Goal: Transaction & Acquisition: Purchase product/service

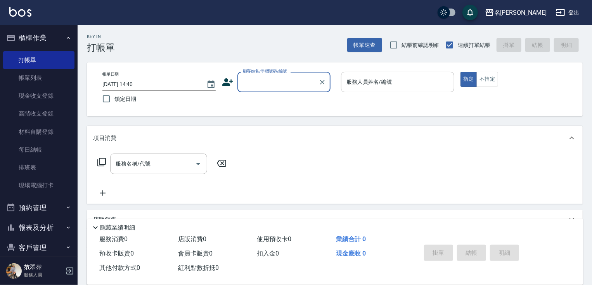
scroll to position [29, 0]
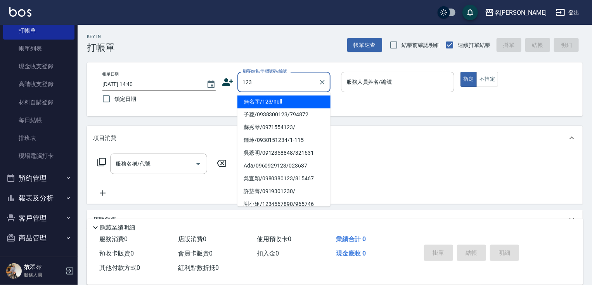
click at [289, 98] on li "無名字/123/null" at bounding box center [283, 101] width 93 height 13
type input "無名字/123/null"
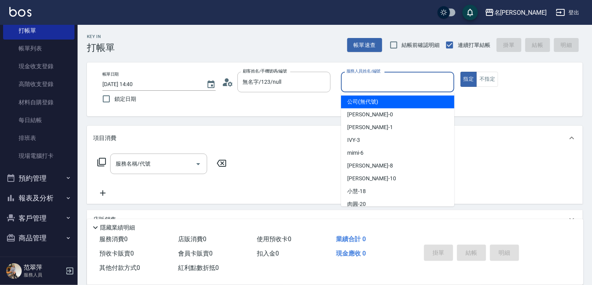
click at [380, 79] on input "服務人員姓名/編號" at bounding box center [397, 82] width 106 height 14
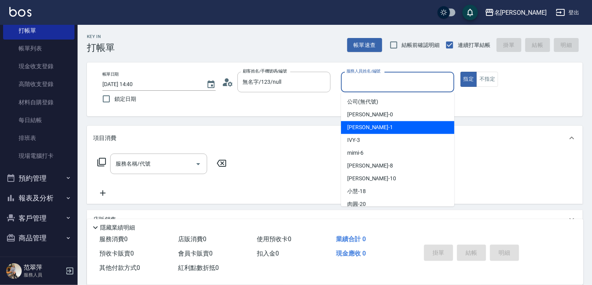
click at [374, 126] on div "[PERSON_NAME] -1" at bounding box center [397, 127] width 113 height 13
type input "[PERSON_NAME]-1"
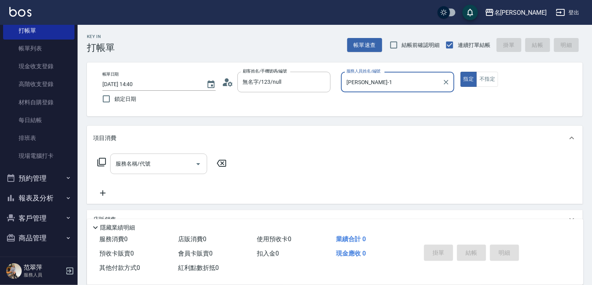
click at [173, 164] on input "服務名稱/代號" at bounding box center [153, 164] width 78 height 14
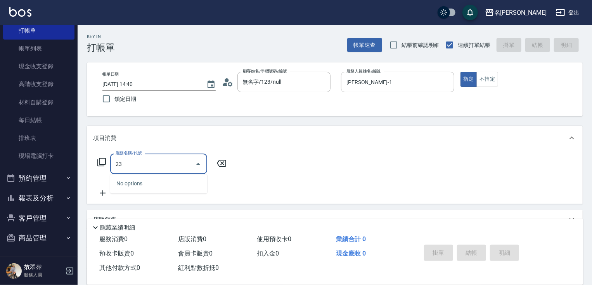
type input "232"
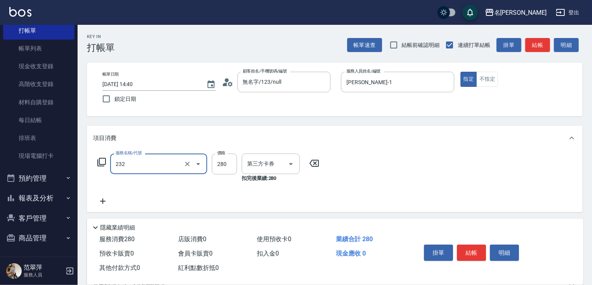
type input "舊有卡券"
type input "洗髮卷280(232)"
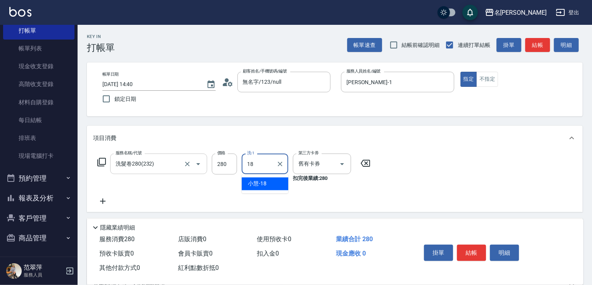
type input "[PERSON_NAME]-18"
click at [476, 245] on button "結帳" at bounding box center [471, 253] width 29 height 16
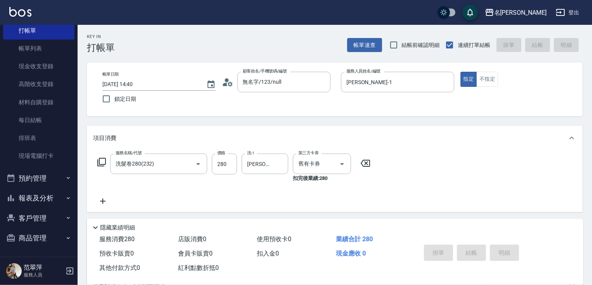
type input "[DATE] 16:03"
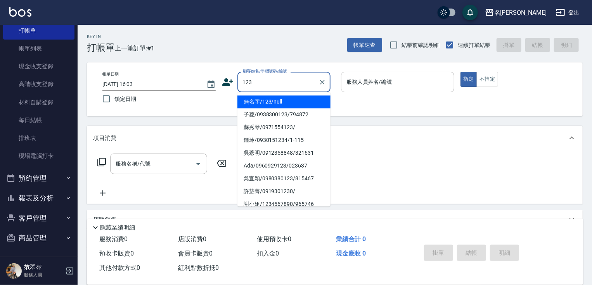
click at [282, 101] on li "無名字/123/null" at bounding box center [283, 101] width 93 height 13
type input "無名字/123/null"
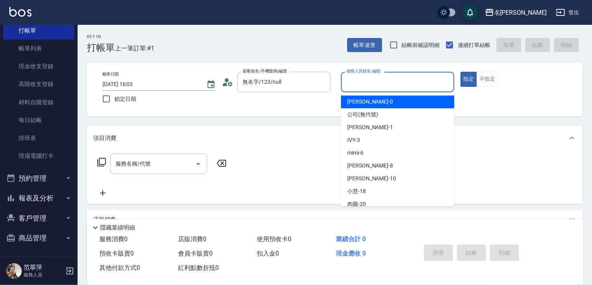
click at [366, 81] on input "服務人員姓名/編號" at bounding box center [397, 82] width 106 height 14
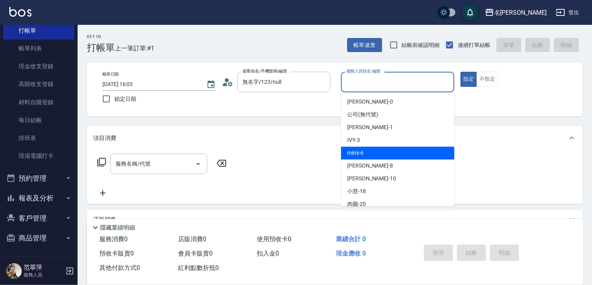
click at [363, 151] on span "mimi -6" at bounding box center [355, 153] width 16 height 8
type input "mimi-6"
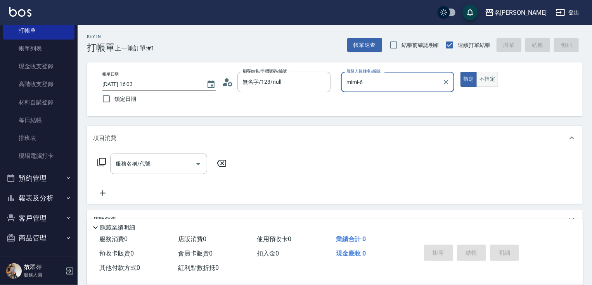
click at [485, 78] on button "不指定" at bounding box center [487, 79] width 22 height 15
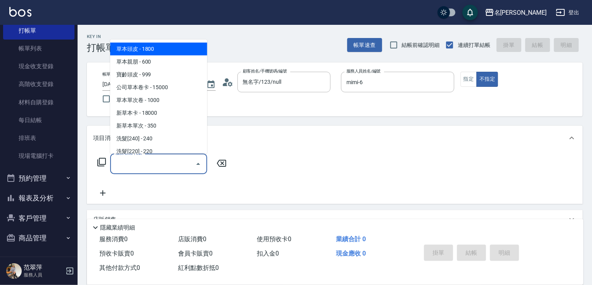
click at [160, 164] on input "服務名稱/代號" at bounding box center [153, 164] width 78 height 14
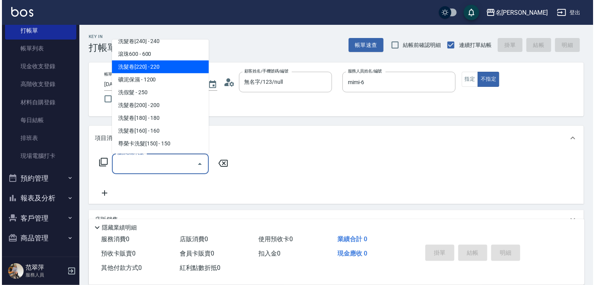
scroll to position [217, 0]
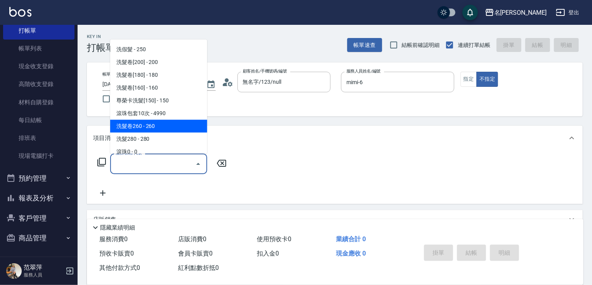
click at [150, 131] on span "洗髮卷260 - 260" at bounding box center [158, 126] width 97 height 13
type input "洗髮卷260(227)"
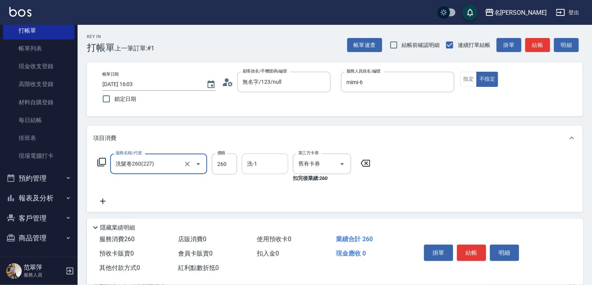
click at [269, 161] on input "洗-1" at bounding box center [265, 164] width 40 height 14
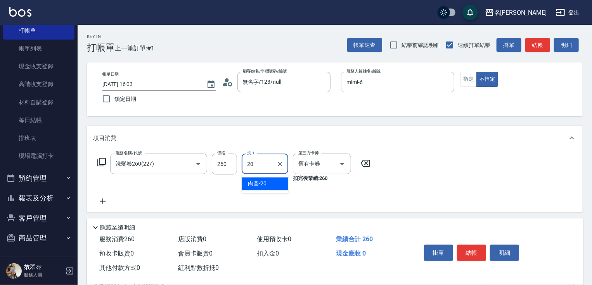
type input "肉圓-20"
click at [105, 200] on icon at bounding box center [102, 201] width 19 height 9
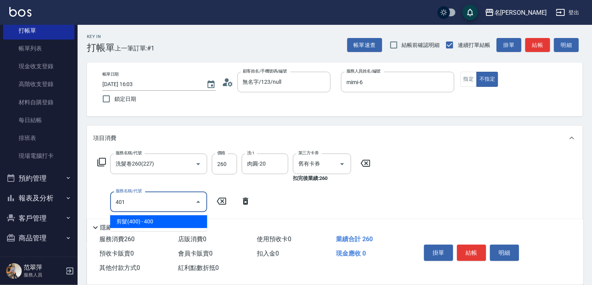
type input "剪髮(400)(401)"
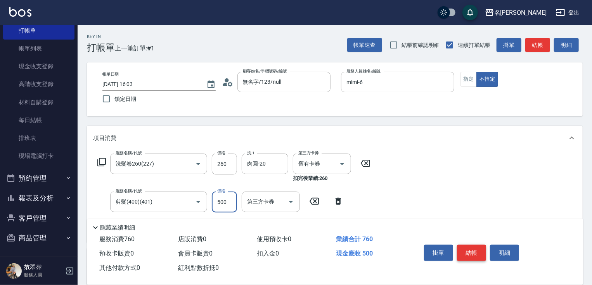
type input "500"
drag, startPoint x: 471, startPoint y: 251, endPoint x: 467, endPoint y: 249, distance: 4.5
click at [471, 251] on button "結帳" at bounding box center [471, 253] width 29 height 16
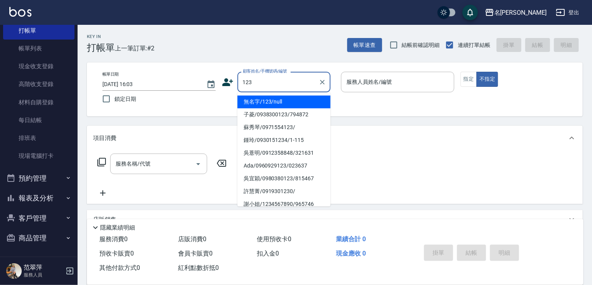
click at [288, 102] on li "無名字/123/null" at bounding box center [283, 101] width 93 height 13
type input "無名字/123/null"
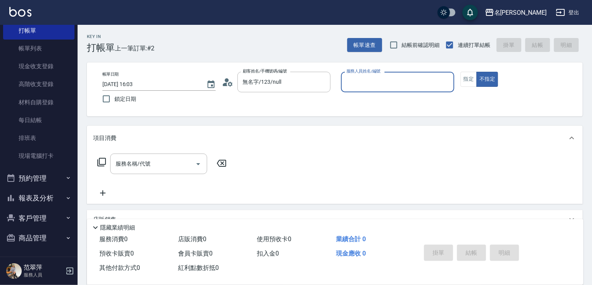
click at [357, 82] on input "服務人員姓名/編號" at bounding box center [397, 82] width 106 height 14
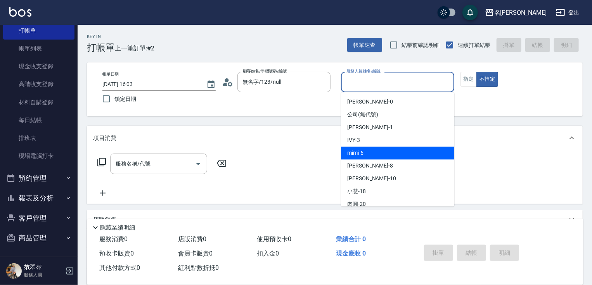
drag, startPoint x: 372, startPoint y: 154, endPoint x: 410, endPoint y: 116, distance: 53.4
click at [373, 152] on div "mimi -6" at bounding box center [397, 153] width 113 height 13
type input "mimi-6"
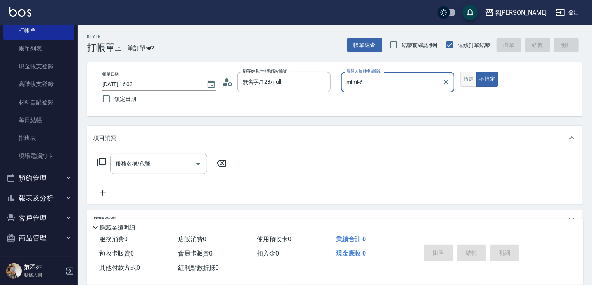
click at [469, 84] on button "指定" at bounding box center [468, 79] width 17 height 15
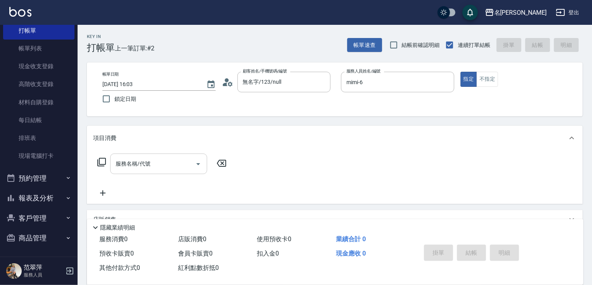
click at [198, 169] on button "Open" at bounding box center [198, 164] width 12 height 12
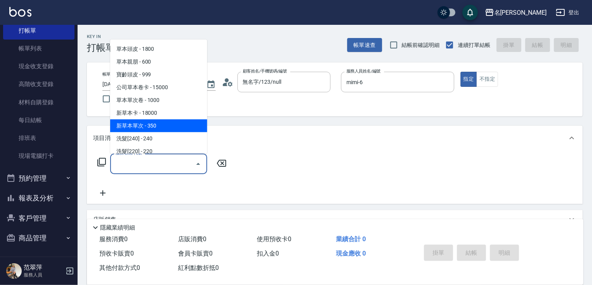
click at [170, 130] on span "新草本單次 - 350" at bounding box center [158, 125] width 97 height 13
type input "新草本單次(109)"
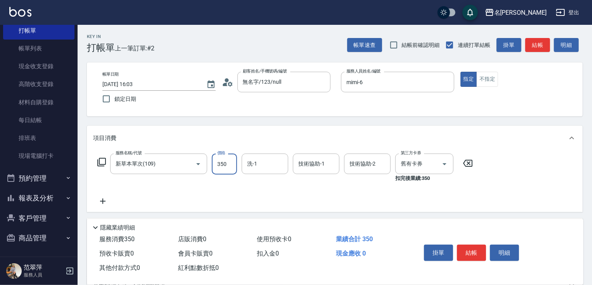
drag, startPoint x: 224, startPoint y: 162, endPoint x: 220, endPoint y: 154, distance: 9.5
click at [223, 162] on input "350" at bounding box center [224, 164] width 25 height 21
type input "496"
type input "mimi-6"
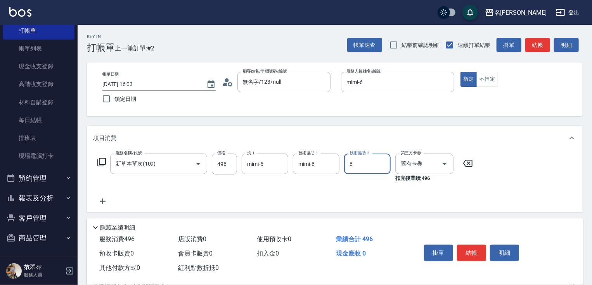
type input "mimi-6"
click at [464, 247] on button "結帳" at bounding box center [471, 253] width 29 height 16
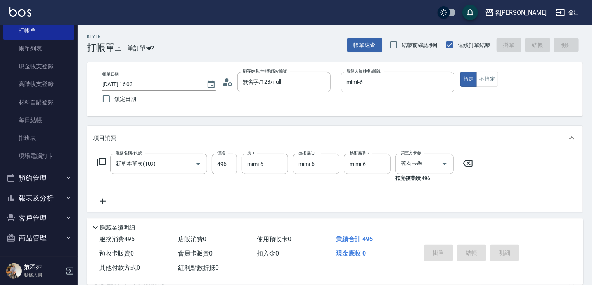
type input "[DATE] 16:04"
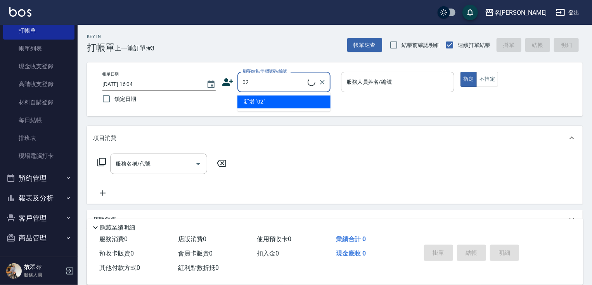
type input "0"
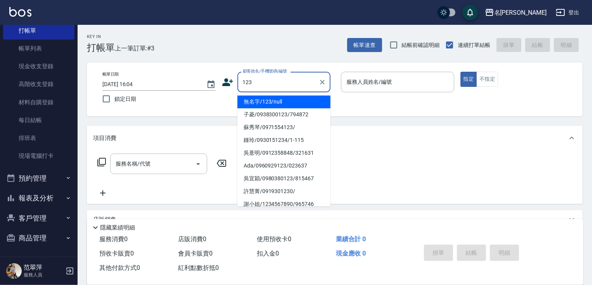
click at [291, 101] on li "無名字/123/null" at bounding box center [283, 101] width 93 height 13
type input "無名字/123/null"
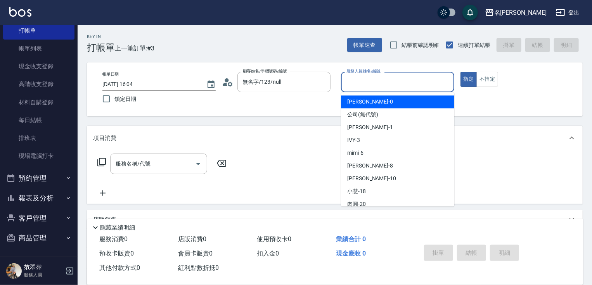
click at [364, 87] on input "服務人員姓名/編號" at bounding box center [397, 82] width 106 height 14
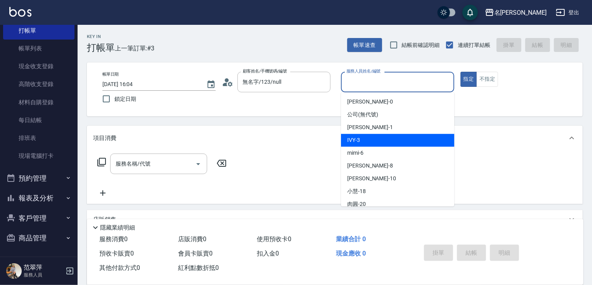
click at [359, 137] on span "IVY -3" at bounding box center [353, 140] width 13 height 8
type input "IVY-3"
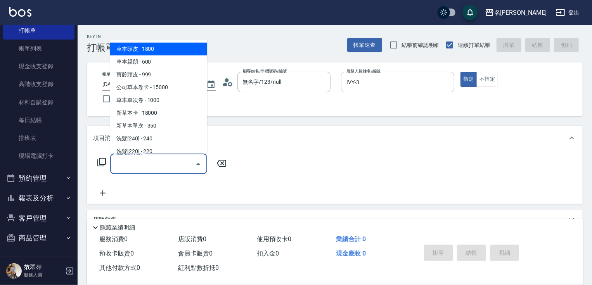
click at [165, 165] on input "服務名稱/代號" at bounding box center [153, 164] width 78 height 14
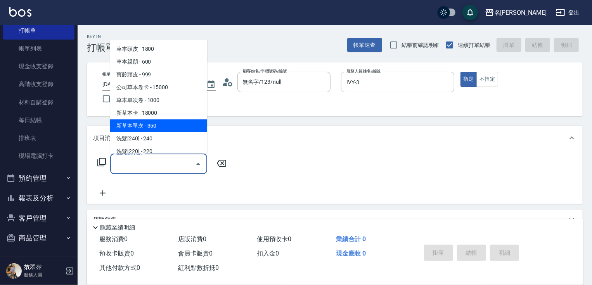
click at [166, 122] on span "新草本單次 - 350" at bounding box center [158, 125] width 97 height 13
type input "新草本單次(109)"
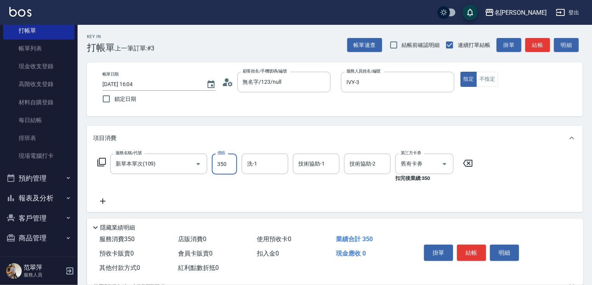
click at [214, 164] on input "350" at bounding box center [224, 164] width 25 height 21
type input "496"
type input "IVY-3"
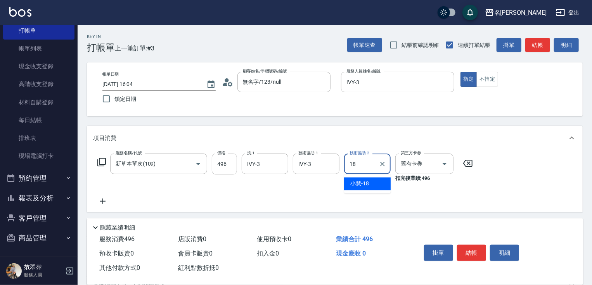
type input "[PERSON_NAME]-18"
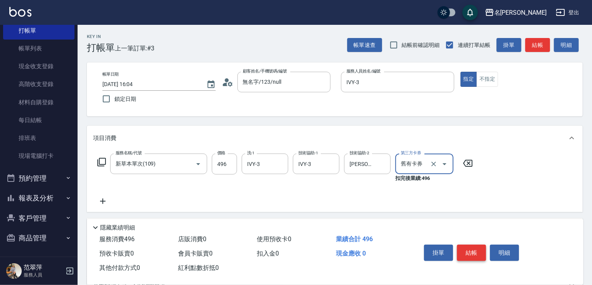
click at [464, 252] on button "結帳" at bounding box center [471, 253] width 29 height 16
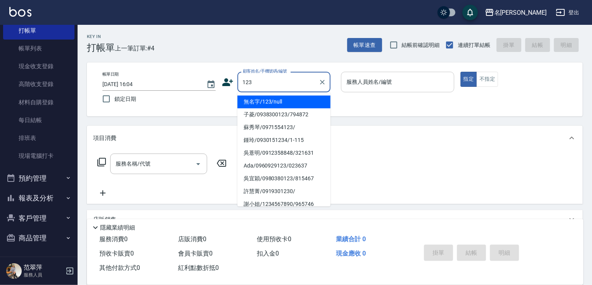
drag, startPoint x: 308, startPoint y: 99, endPoint x: 368, endPoint y: 90, distance: 60.8
click at [312, 99] on li "無名字/123/null" at bounding box center [283, 101] width 93 height 13
type input "無名字/123/null"
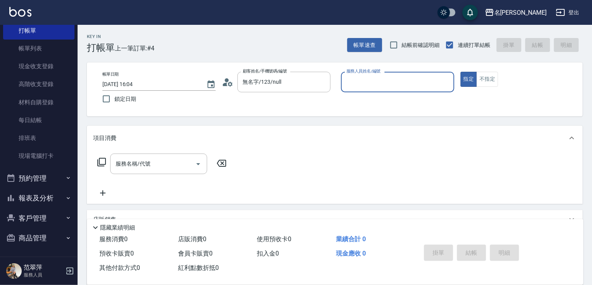
drag, startPoint x: 372, startPoint y: 82, endPoint x: 371, endPoint y: 88, distance: 6.3
click at [371, 88] on input "服務人員姓名/編號" at bounding box center [397, 82] width 106 height 14
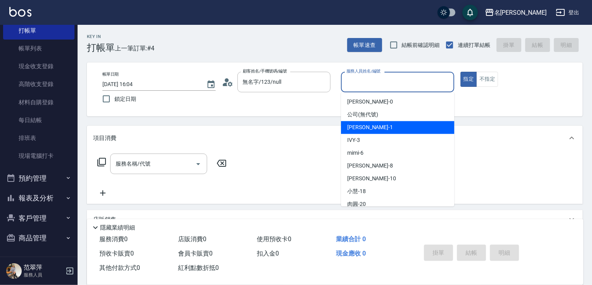
click at [364, 126] on span "[PERSON_NAME] -1" at bounding box center [370, 127] width 46 height 8
type input "[PERSON_NAME]-1"
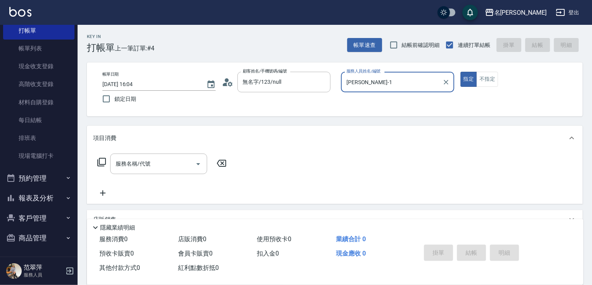
click at [104, 161] on icon at bounding box center [101, 161] width 9 height 9
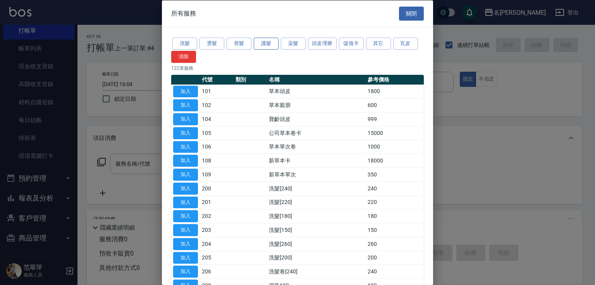
click at [275, 40] on button "護髮" at bounding box center [266, 44] width 25 height 12
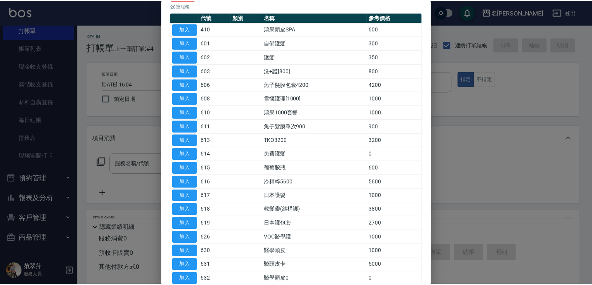
scroll to position [117, 0]
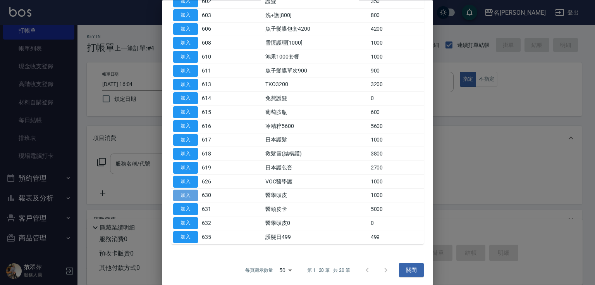
click at [188, 193] on button "加入" at bounding box center [185, 196] width 25 height 12
type input "醫學頭皮(630)"
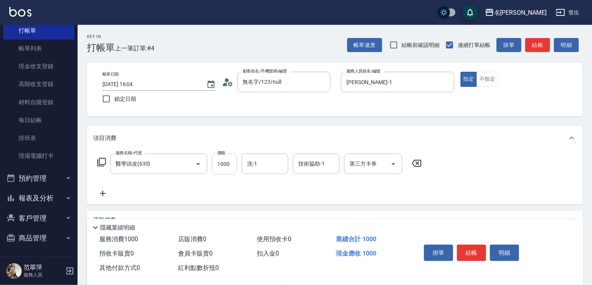
click at [234, 169] on input "1000" at bounding box center [224, 164] width 25 height 21
type input "600"
type input "鴨肉-23"
click at [104, 193] on icon at bounding box center [102, 193] width 5 height 5
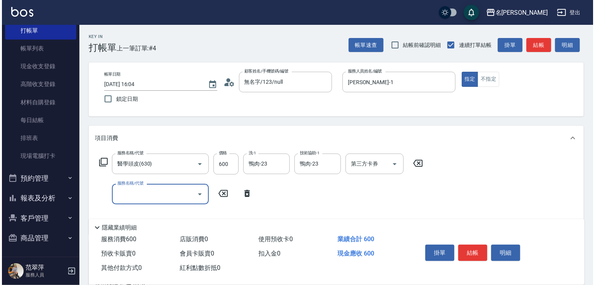
scroll to position [31, 0]
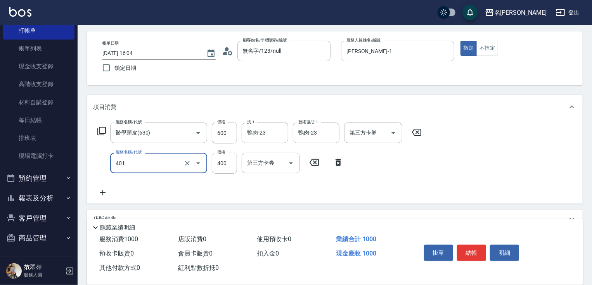
type input "剪髮(400)(401)"
click at [468, 254] on button "結帳" at bounding box center [471, 253] width 29 height 16
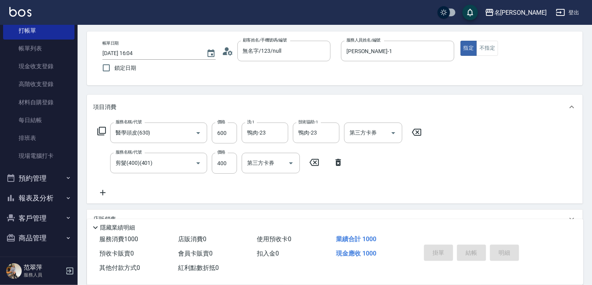
type input "[DATE] 16:05"
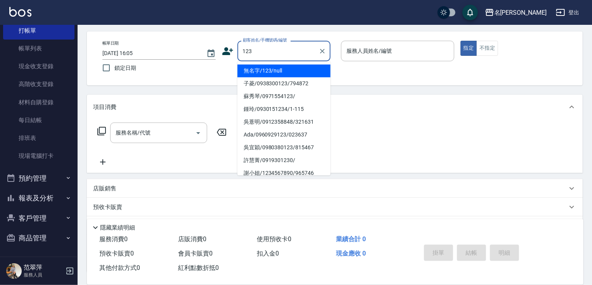
click at [272, 68] on li "無名字/123/null" at bounding box center [283, 70] width 93 height 13
type input "無名字/123/null"
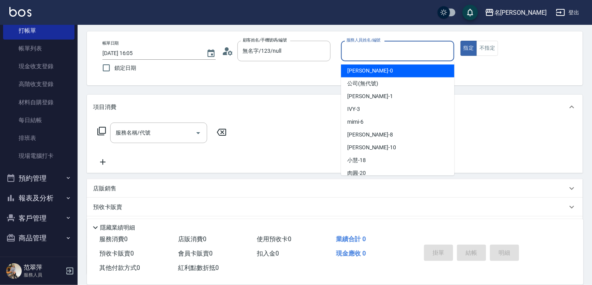
click at [358, 53] on input "服務人員姓名/編號" at bounding box center [397, 51] width 106 height 14
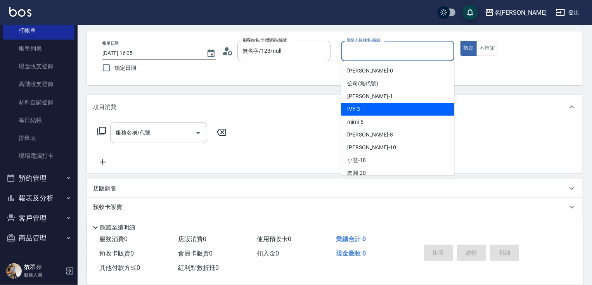
click at [358, 110] on span "IVY -3" at bounding box center [353, 109] width 13 height 8
type input "IVY-3"
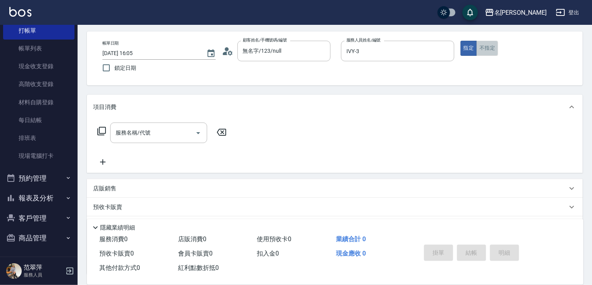
drag, startPoint x: 486, startPoint y: 46, endPoint x: 481, endPoint y: 53, distance: 9.1
click at [486, 47] on button "不指定" at bounding box center [487, 48] width 22 height 15
click at [157, 132] on input "服務名稱/代號" at bounding box center [153, 133] width 78 height 14
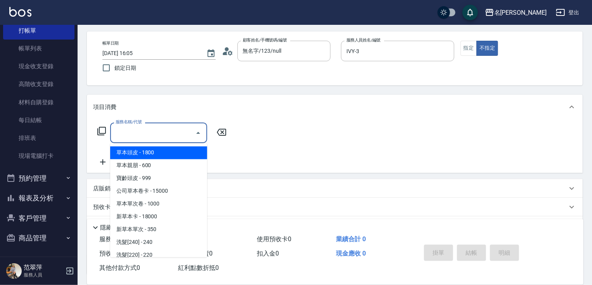
click at [100, 133] on icon at bounding box center [101, 130] width 9 height 9
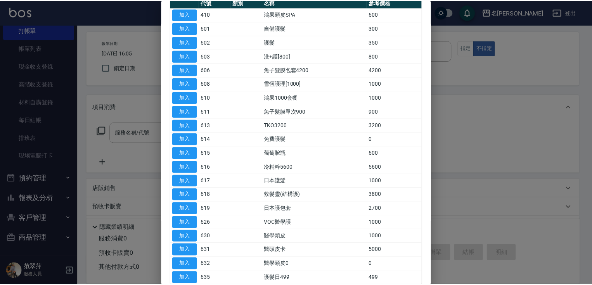
scroll to position [90, 0]
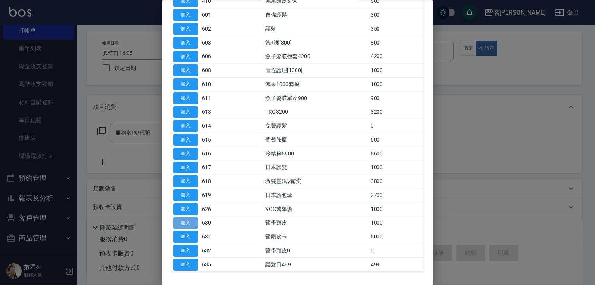
click at [183, 220] on button "加入" at bounding box center [185, 223] width 25 height 12
type input "醫學頭皮(630)"
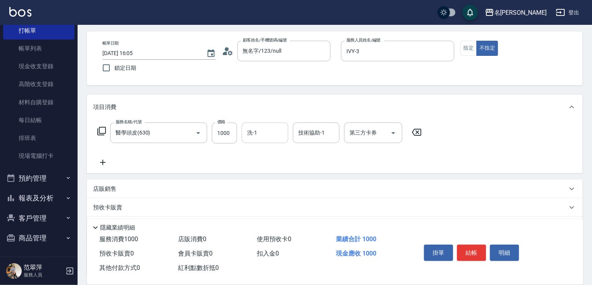
click at [267, 130] on input "洗-1" at bounding box center [265, 133] width 40 height 14
type input "[PERSON_NAME]-18"
click at [103, 163] on icon at bounding box center [102, 162] width 5 height 5
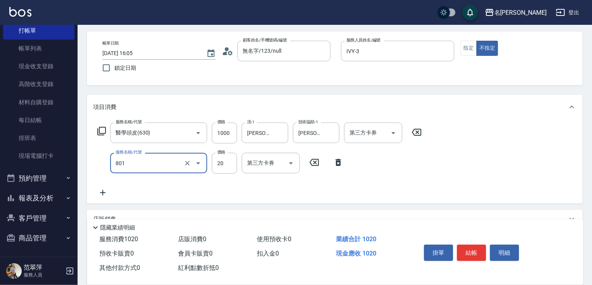
type input "潤絲20(801)"
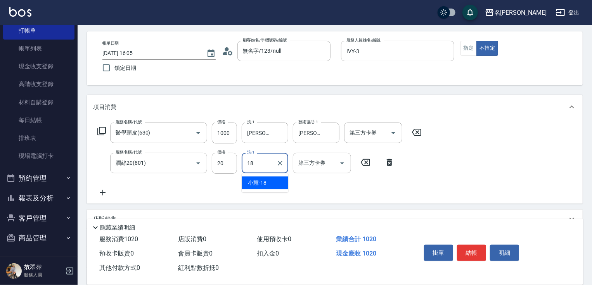
type input "[PERSON_NAME]-18"
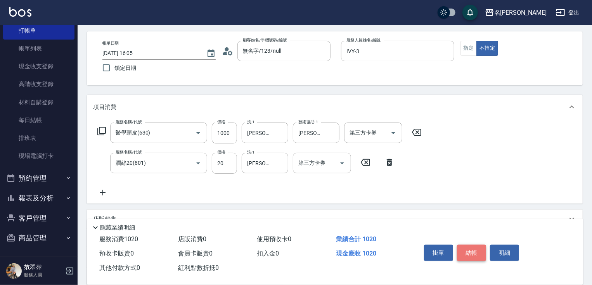
click at [467, 250] on button "結帳" at bounding box center [471, 253] width 29 height 16
type input "[DATE] 16:06"
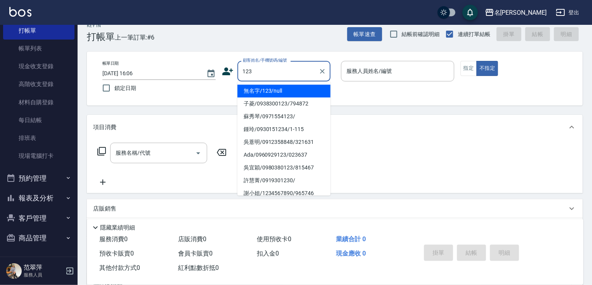
scroll to position [0, 0]
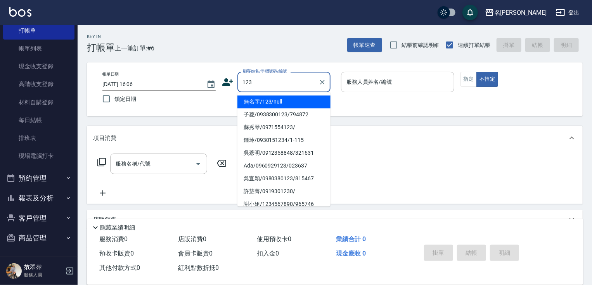
drag, startPoint x: 288, startPoint y: 104, endPoint x: 364, endPoint y: 86, distance: 77.8
click at [289, 104] on li "無名字/123/null" at bounding box center [283, 101] width 93 height 13
type input "無名字/123/null"
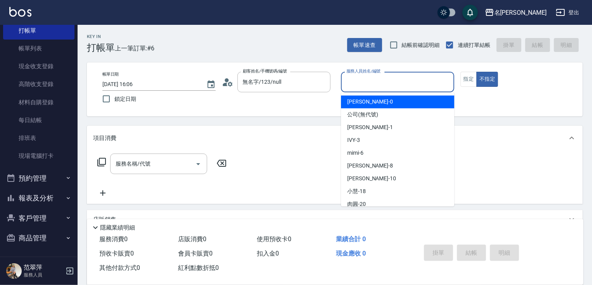
click at [376, 85] on input "服務人員姓名/編號" at bounding box center [397, 82] width 106 height 14
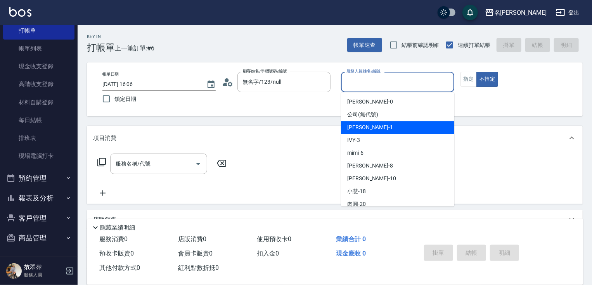
drag, startPoint x: 367, startPoint y: 126, endPoint x: 449, endPoint y: 100, distance: 86.2
click at [368, 125] on span "[PERSON_NAME] -1" at bounding box center [370, 127] width 46 height 8
type input "[PERSON_NAME]-1"
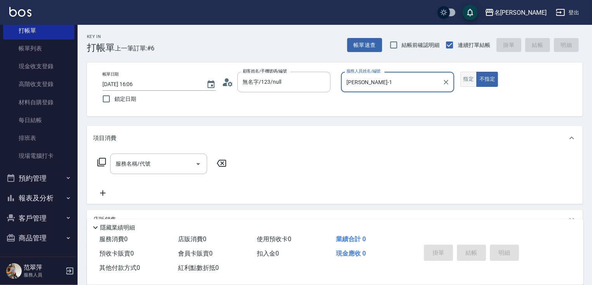
click at [472, 82] on button "指定" at bounding box center [468, 79] width 17 height 15
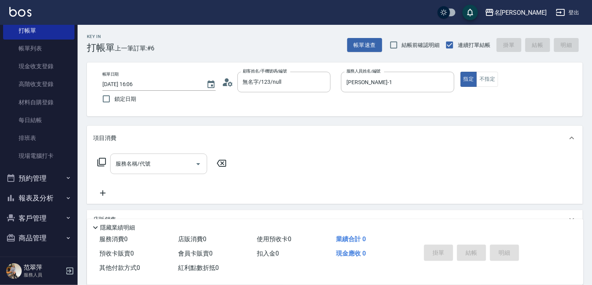
drag, startPoint x: 171, startPoint y: 160, endPoint x: 160, endPoint y: 162, distance: 10.6
click at [171, 161] on input "服務名稱/代號" at bounding box center [153, 164] width 78 height 14
click at [103, 161] on icon at bounding box center [101, 161] width 9 height 9
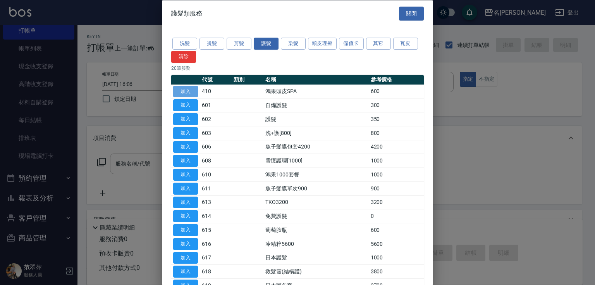
click at [186, 91] on button "加入" at bounding box center [185, 91] width 25 height 12
type input "鴻果頭皮SPA(410)"
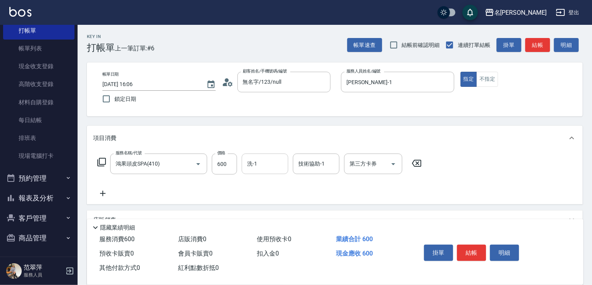
click at [266, 162] on input "洗-1" at bounding box center [265, 164] width 40 height 14
type input "[PERSON_NAME]-18"
click at [105, 193] on icon at bounding box center [102, 193] width 5 height 5
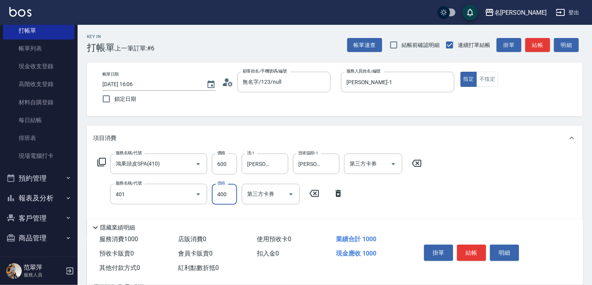
type input "剪髮(400)(401)"
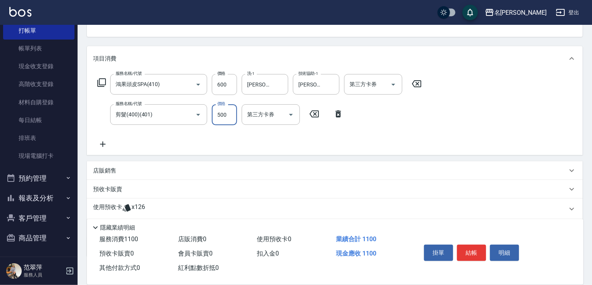
scroll to position [124, 0]
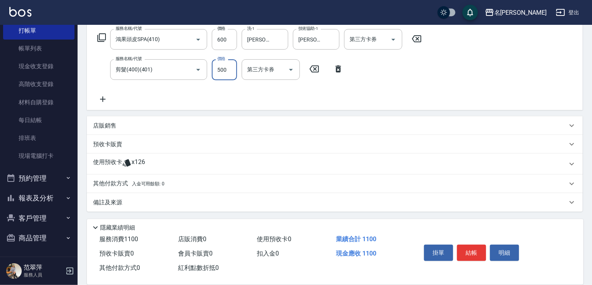
type input "500"
click at [103, 100] on icon at bounding box center [102, 99] width 19 height 9
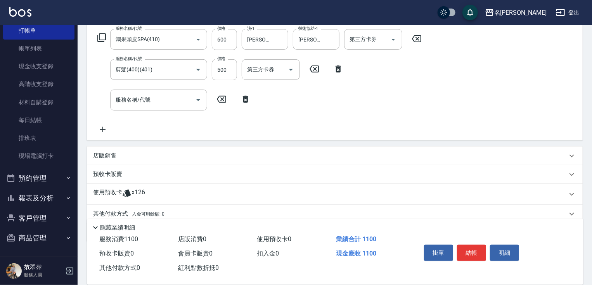
click at [104, 36] on icon at bounding box center [101, 37] width 9 height 9
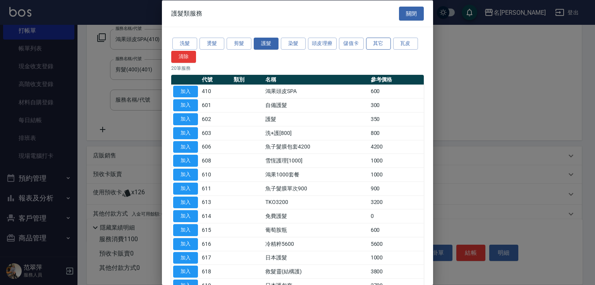
click at [379, 44] on button "其它" at bounding box center [378, 44] width 25 height 12
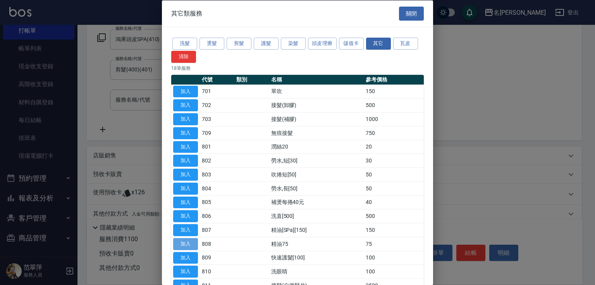
click at [185, 244] on button "加入" at bounding box center [185, 244] width 25 height 12
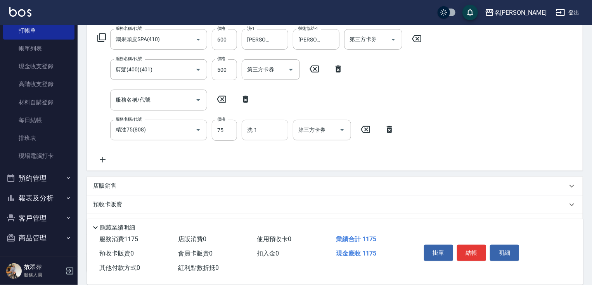
click at [258, 128] on input "洗-1" at bounding box center [265, 130] width 40 height 14
type input "[PERSON_NAME]-18"
click at [473, 246] on button "結帳" at bounding box center [471, 253] width 29 height 16
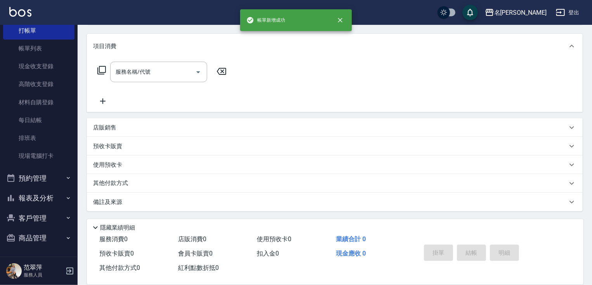
scroll to position [0, 0]
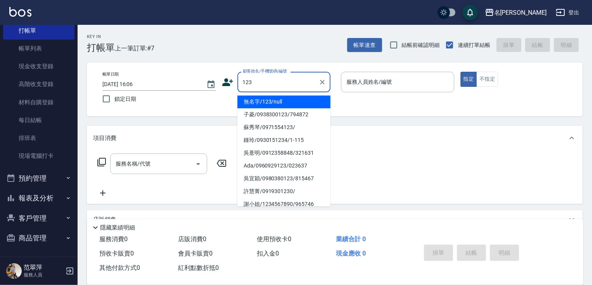
click at [276, 100] on li "無名字/123/null" at bounding box center [283, 101] width 93 height 13
type input "無名字/123/null"
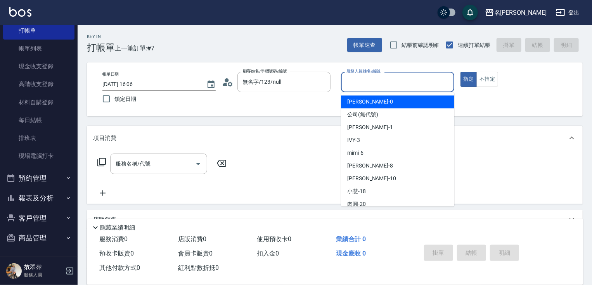
click at [394, 82] on input "服務人員姓名/編號" at bounding box center [397, 82] width 106 height 14
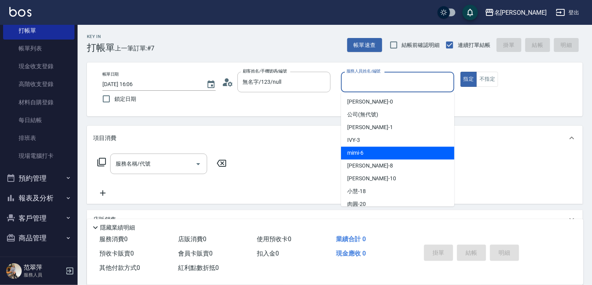
click at [370, 153] on div "mimi -6" at bounding box center [397, 153] width 113 height 13
type input "mimi-6"
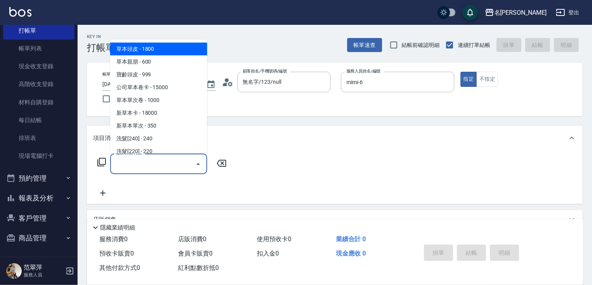
drag, startPoint x: 166, startPoint y: 161, endPoint x: 155, endPoint y: 158, distance: 11.3
click at [166, 161] on input "服務名稱/代號" at bounding box center [153, 164] width 78 height 14
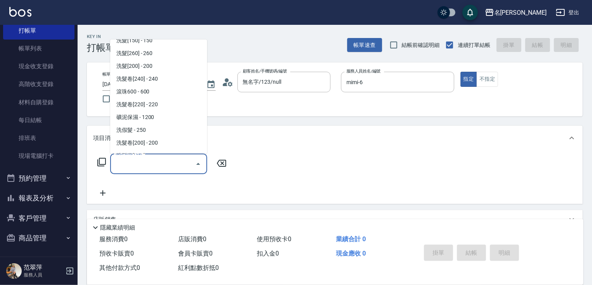
scroll to position [171, 0]
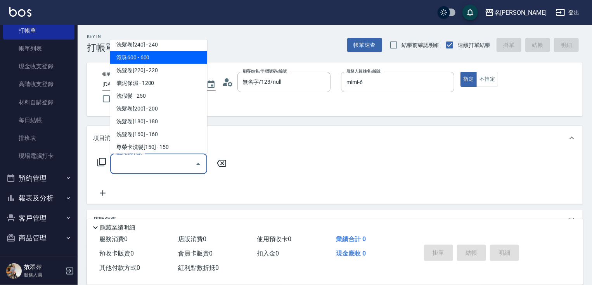
click at [150, 62] on span "滾珠600 - 600" at bounding box center [158, 57] width 97 height 13
type input "滾珠600(208)"
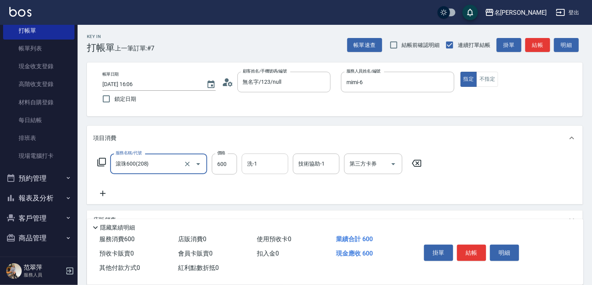
click at [267, 168] on input "洗-1" at bounding box center [265, 164] width 40 height 14
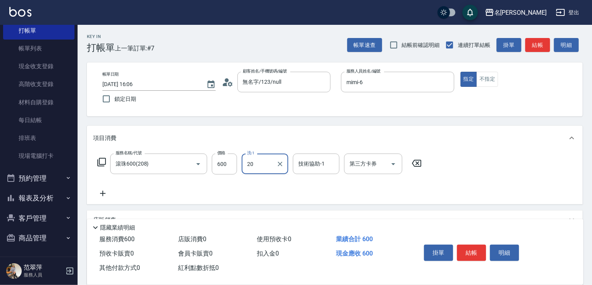
type input "肉圓-20"
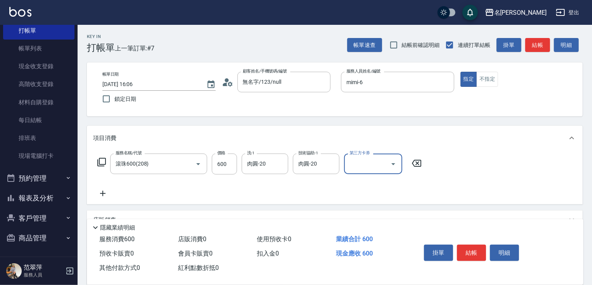
click at [102, 193] on icon at bounding box center [102, 193] width 19 height 9
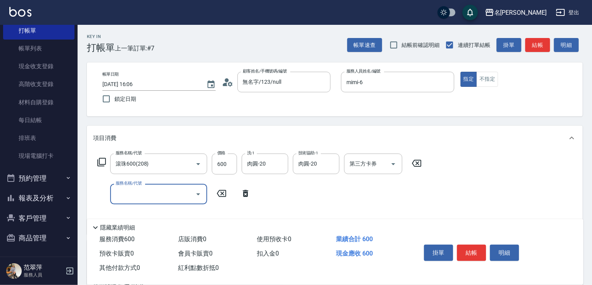
click at [103, 159] on icon at bounding box center [101, 161] width 9 height 9
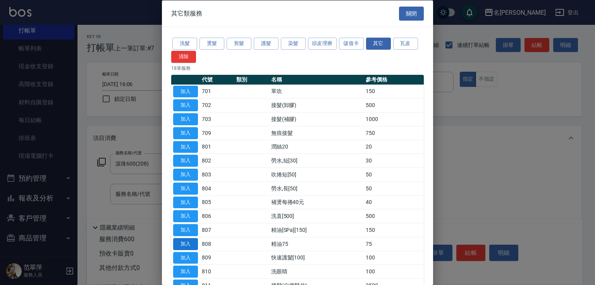
click at [185, 243] on button "加入" at bounding box center [185, 244] width 25 height 12
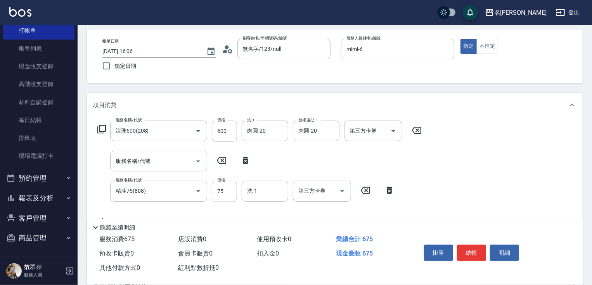
scroll to position [75, 0]
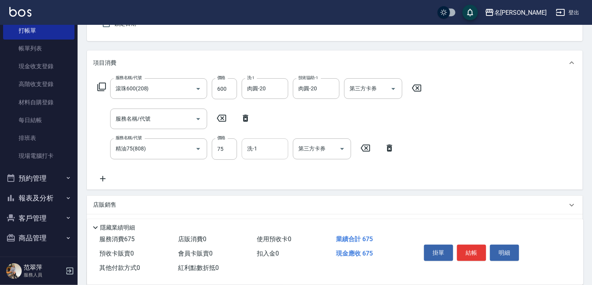
click at [248, 154] on input "洗-1" at bounding box center [265, 149] width 40 height 14
type input "肉圓-20"
click at [467, 246] on button "結帳" at bounding box center [471, 253] width 29 height 16
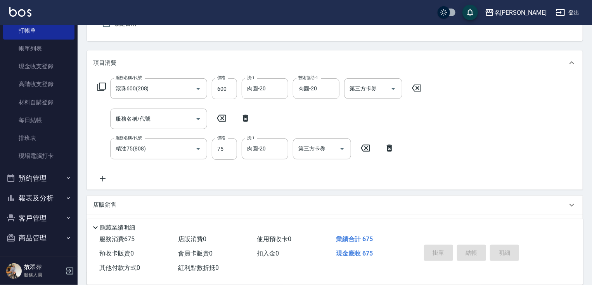
type input "[DATE] 16:07"
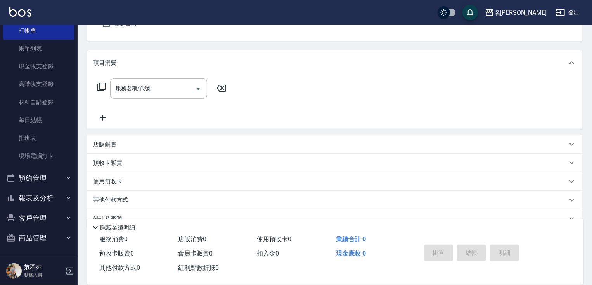
scroll to position [0, 0]
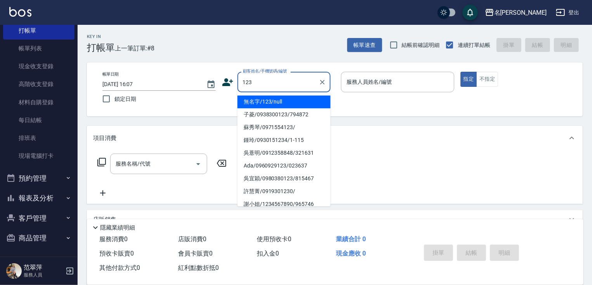
click at [288, 99] on li "無名字/123/null" at bounding box center [283, 101] width 93 height 13
type input "無名字/123/null"
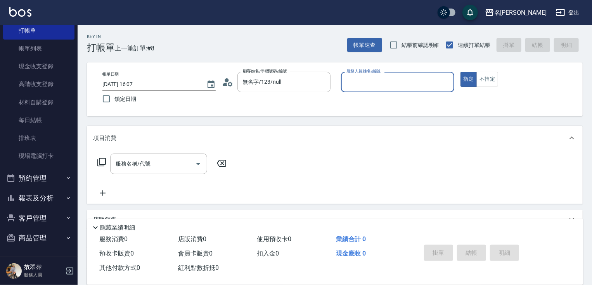
click at [384, 86] on input "服務人員姓名/編號" at bounding box center [397, 82] width 106 height 14
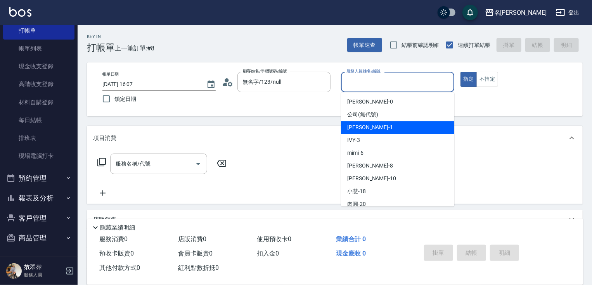
click at [372, 122] on div "[PERSON_NAME] -1" at bounding box center [397, 127] width 113 height 13
type input "[PERSON_NAME]-1"
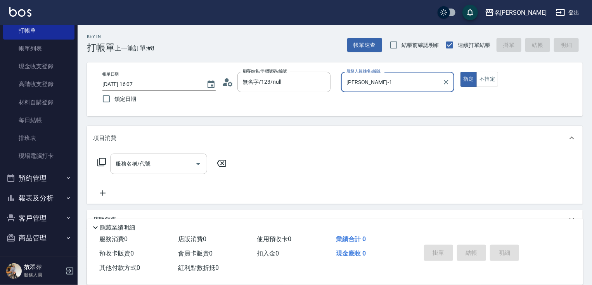
click at [153, 166] on input "服務名稱/代號" at bounding box center [153, 164] width 78 height 14
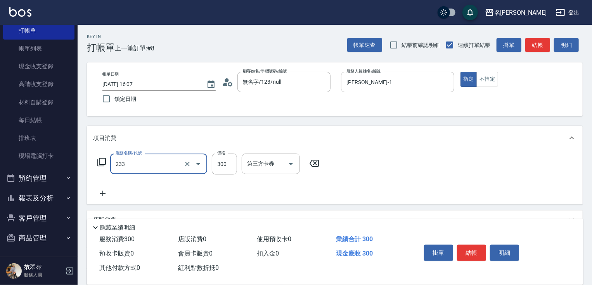
type input "洗髮300(233)"
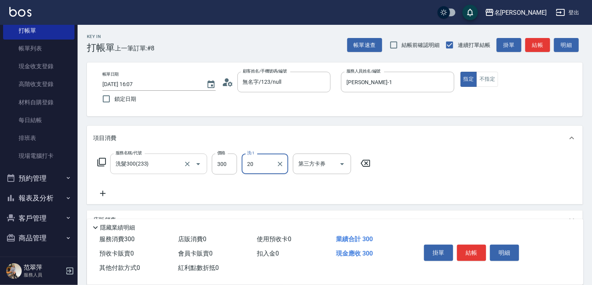
type input "肉圓-20"
click at [103, 192] on icon at bounding box center [102, 193] width 19 height 9
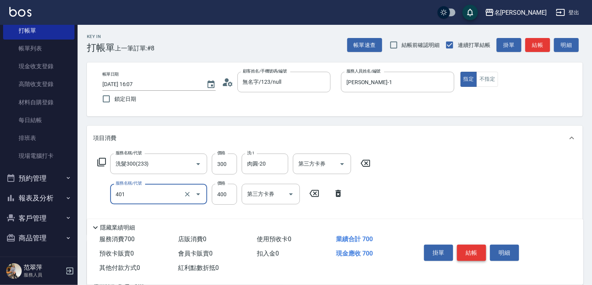
type input "剪髮(400)(401)"
click at [469, 250] on button "結帳" at bounding box center [471, 253] width 29 height 16
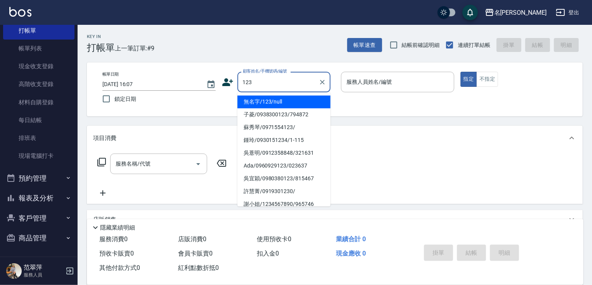
click at [298, 99] on li "無名字/123/null" at bounding box center [283, 101] width 93 height 13
type input "無名字/123/null"
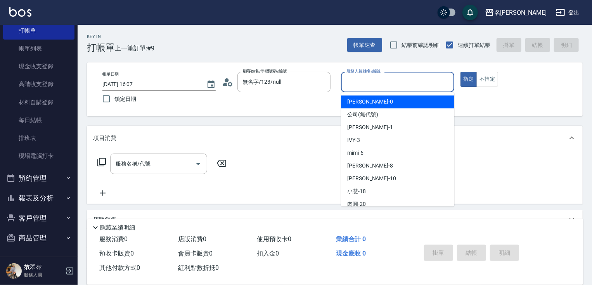
click at [356, 83] on input "服務人員姓名/編號" at bounding box center [397, 82] width 106 height 14
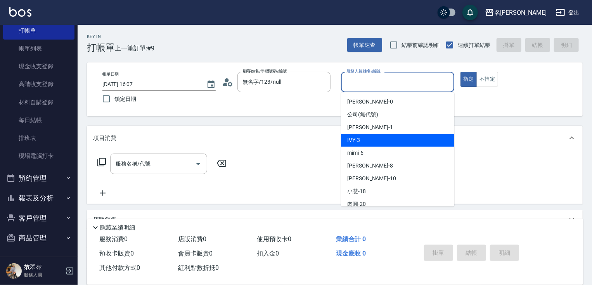
click at [365, 135] on div "IVY -3" at bounding box center [397, 140] width 113 height 13
type input "IVY-3"
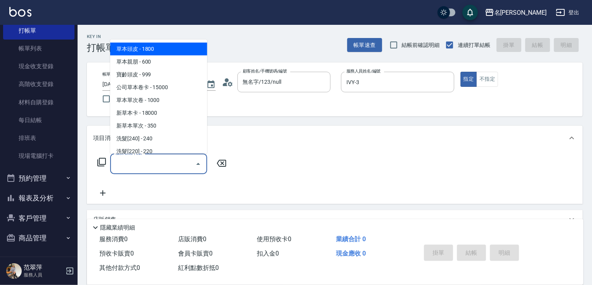
click at [175, 162] on input "服務名稱/代號" at bounding box center [153, 164] width 78 height 14
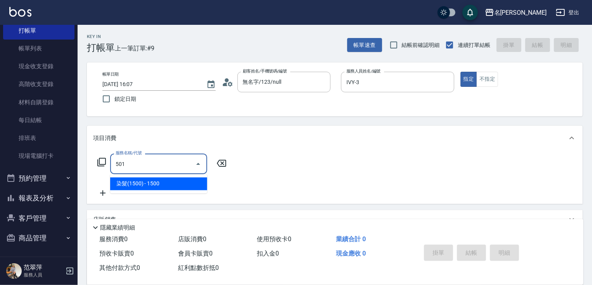
type input "染髮(1500)(501)"
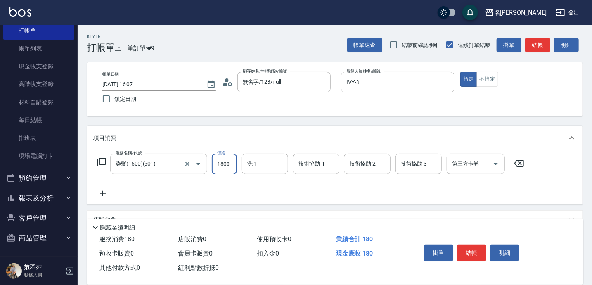
type input "1800"
type input "[PERSON_NAME]-18"
type input "IVY-3"
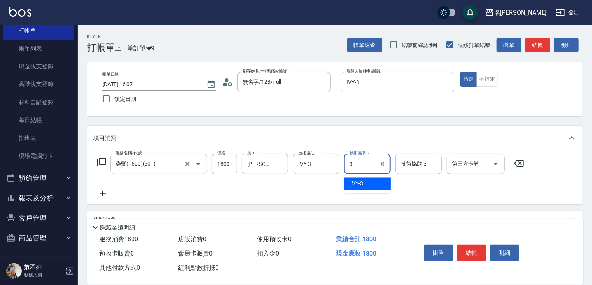
type input "IVY-3"
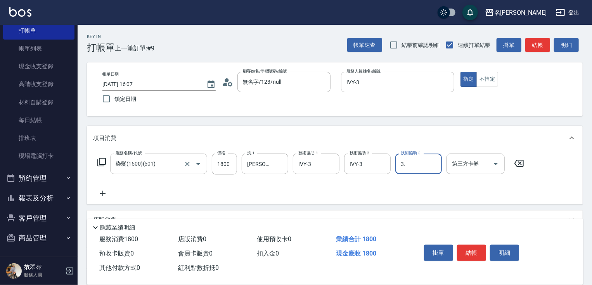
type input "3."
click at [470, 251] on button "結帳" at bounding box center [471, 253] width 29 height 16
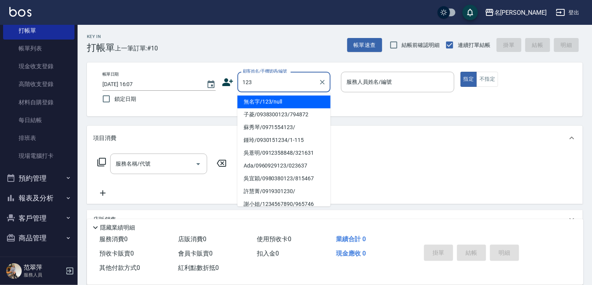
drag, startPoint x: 283, startPoint y: 104, endPoint x: 296, endPoint y: 97, distance: 14.7
click at [287, 101] on li "無名字/123/null" at bounding box center [283, 101] width 93 height 13
type input "無名字/123/null"
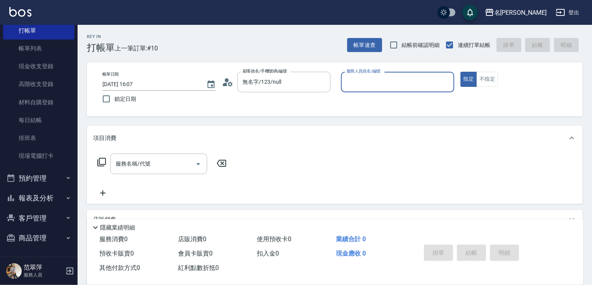
click at [369, 74] on label "服務人員姓名/編號" at bounding box center [363, 71] width 34 height 6
click at [369, 75] on input "服務人員姓名/編號" at bounding box center [397, 82] width 106 height 14
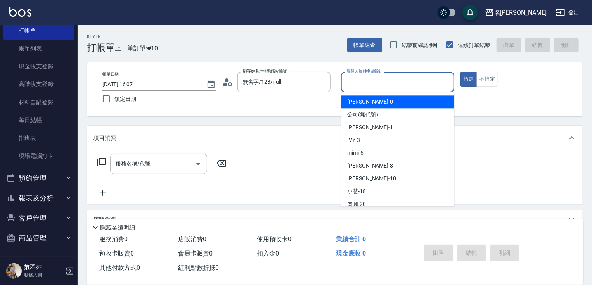
drag, startPoint x: 357, startPoint y: 77, endPoint x: 361, endPoint y: 103, distance: 27.1
click at [358, 80] on input "服務人員姓名/編號" at bounding box center [397, 82] width 106 height 14
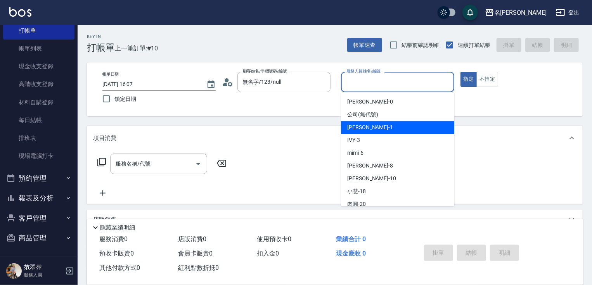
click at [363, 128] on span "[PERSON_NAME] -1" at bounding box center [370, 127] width 46 height 8
type input "[PERSON_NAME]-1"
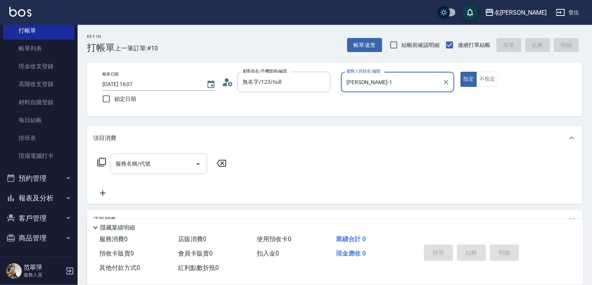
click at [169, 155] on div "服務名稱/代號" at bounding box center [158, 164] width 97 height 21
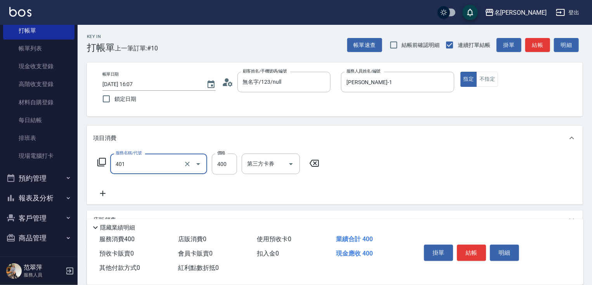
type input "剪髮(400)(401)"
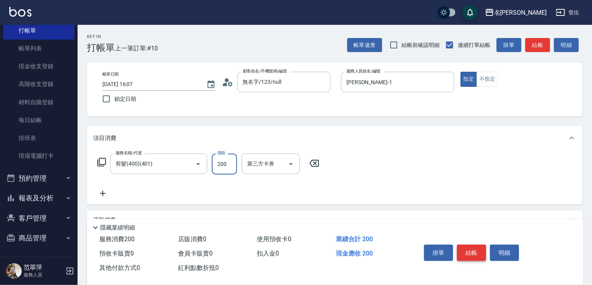
type input "200"
click at [465, 247] on button "結帳" at bounding box center [471, 253] width 29 height 16
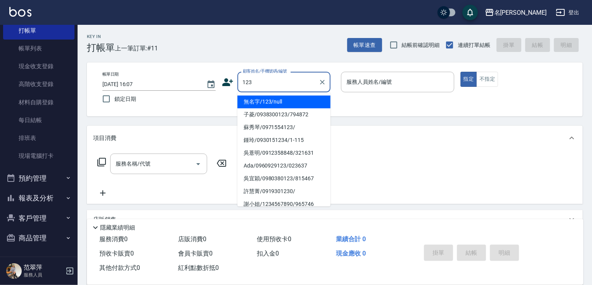
click at [275, 101] on li "無名字/123/null" at bounding box center [283, 101] width 93 height 13
type input "無名字/123/null"
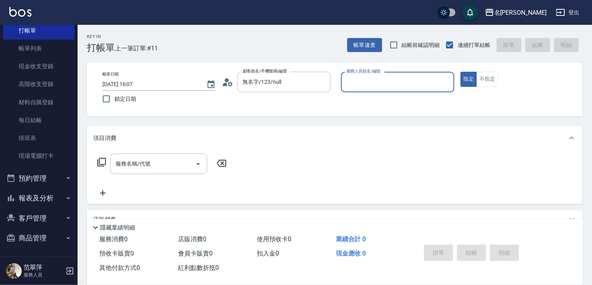
click at [392, 84] on input "服務人員姓名/編號" at bounding box center [397, 82] width 106 height 14
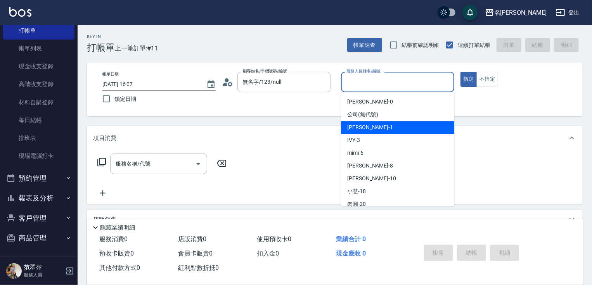
click at [354, 126] on span "[PERSON_NAME] -1" at bounding box center [370, 127] width 46 height 8
type input "[PERSON_NAME]-1"
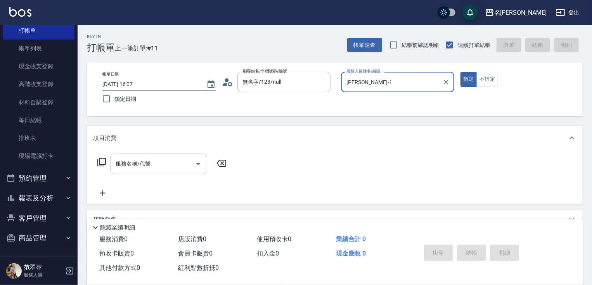
click at [165, 166] on input "服務名稱/代號" at bounding box center [153, 164] width 78 height 14
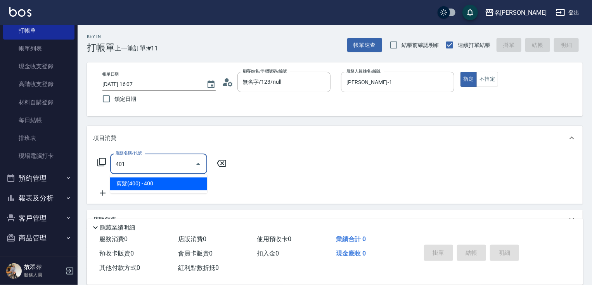
type input "剪髮(400)(401)"
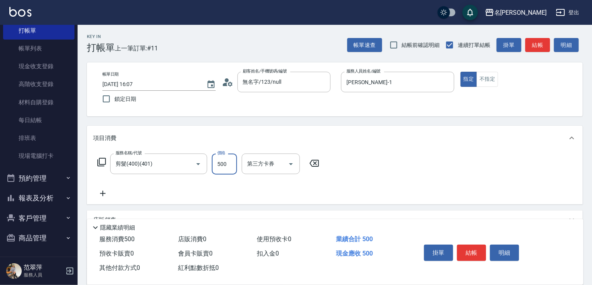
type input "500"
click at [101, 190] on icon at bounding box center [102, 193] width 19 height 9
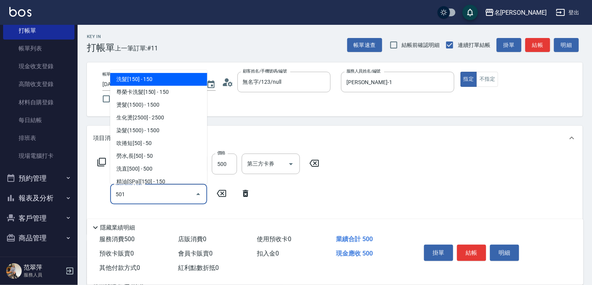
type input "染髮(1500)(501)"
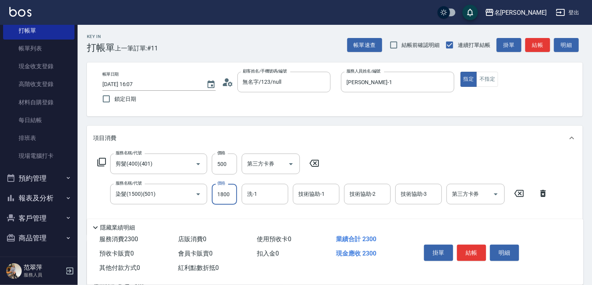
type input "1800"
type input "[PERSON_NAME]-18"
type input "[PERSON_NAME]-1"
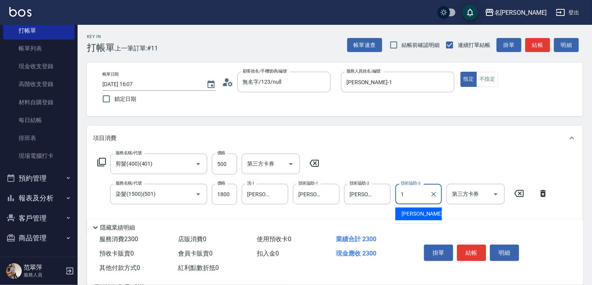
type input "[PERSON_NAME]-1"
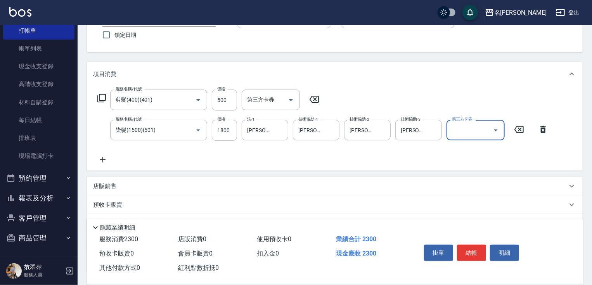
scroll to position [98, 0]
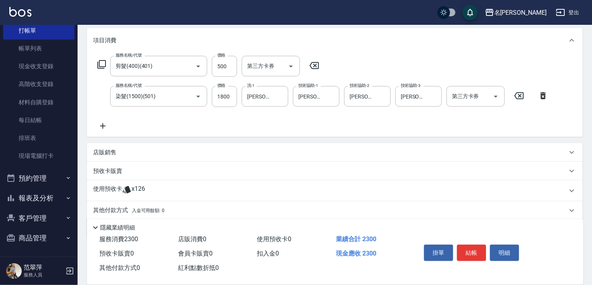
drag, startPoint x: 104, startPoint y: 126, endPoint x: 114, endPoint y: 83, distance: 43.4
click at [104, 124] on icon at bounding box center [102, 125] width 19 height 9
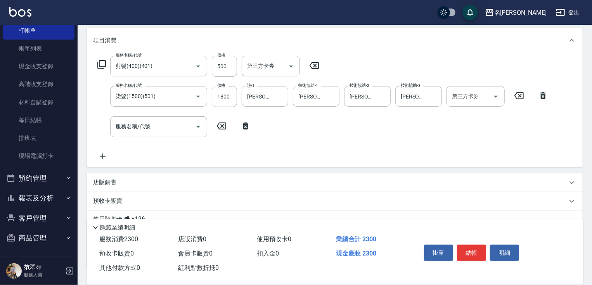
click at [102, 63] on icon at bounding box center [101, 64] width 9 height 9
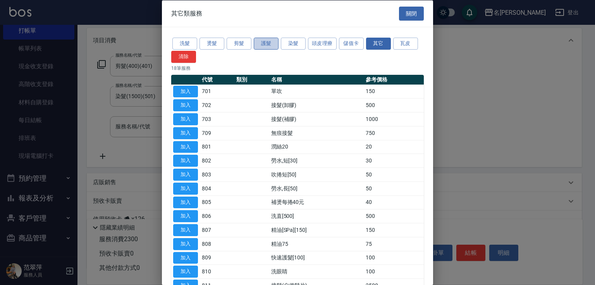
click at [260, 45] on button "護髮" at bounding box center [266, 44] width 25 height 12
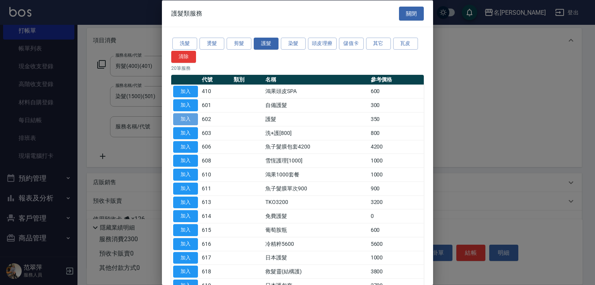
click at [186, 119] on button "加入" at bounding box center [185, 119] width 25 height 12
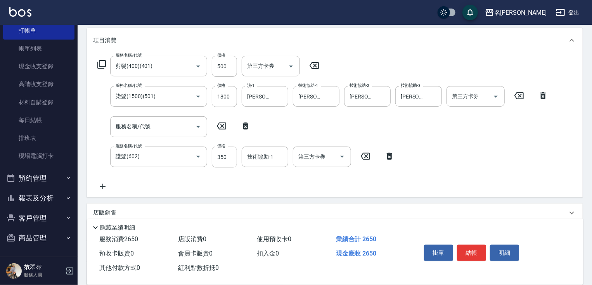
click at [215, 152] on input "350" at bounding box center [224, 157] width 25 height 21
type input "640"
type input "[PERSON_NAME]-18"
drag, startPoint x: 589, startPoint y: 156, endPoint x: 595, endPoint y: 170, distance: 14.9
click at [591, 170] on html "名留竹林 登出 櫃檯作業 打帳單 帳單列表 現金收支登錄 高階收支登錄 材料自購登錄 每日結帳 排班表 現場電腦打卡 預約管理 預約管理 單日預約紀錄 單週預…" at bounding box center [296, 137] width 592 height 470
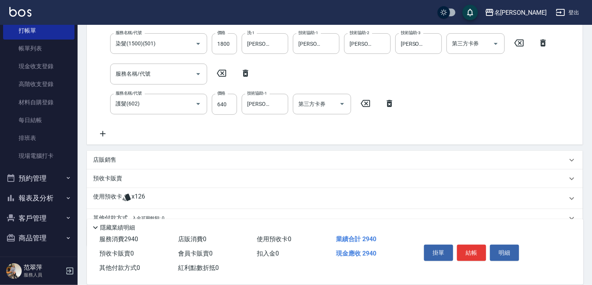
scroll to position [185, 0]
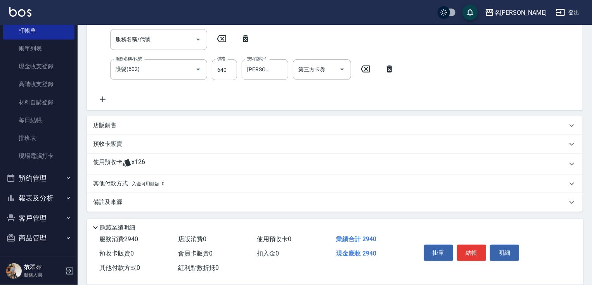
click at [117, 185] on p "其他付款方式 入金可用餘額: 0" at bounding box center [128, 183] width 71 height 9
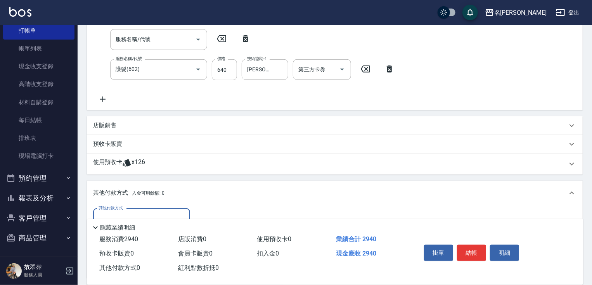
scroll to position [0, 0]
click at [140, 219] on div "隱藏業績明細" at bounding box center [335, 225] width 496 height 13
click at [142, 216] on input "其他付款方式" at bounding box center [142, 219] width 90 height 14
click at [141, 248] on span "信用卡" at bounding box center [141, 251] width 97 height 13
type input "信用卡"
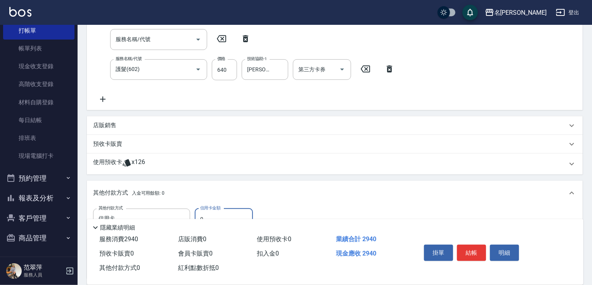
click at [200, 214] on input "0" at bounding box center [224, 219] width 58 height 21
type input "2940"
click at [480, 250] on button "結帳" at bounding box center [471, 253] width 29 height 16
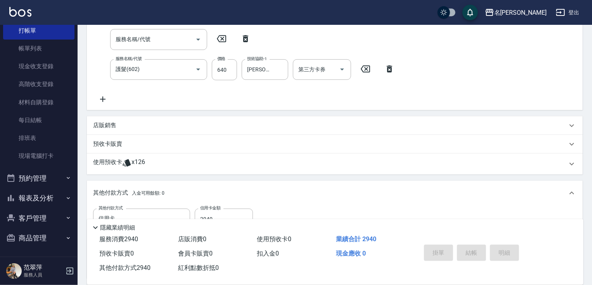
type input "[DATE] 16:08"
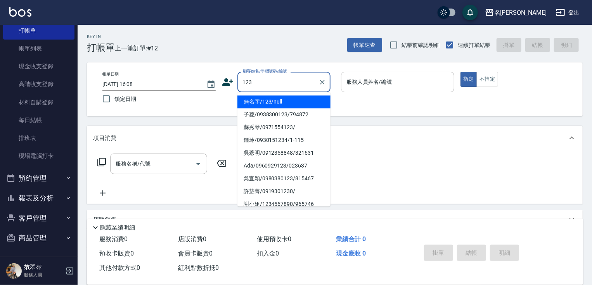
click at [284, 98] on li "無名字/123/null" at bounding box center [283, 101] width 93 height 13
type input "無名字/123/null"
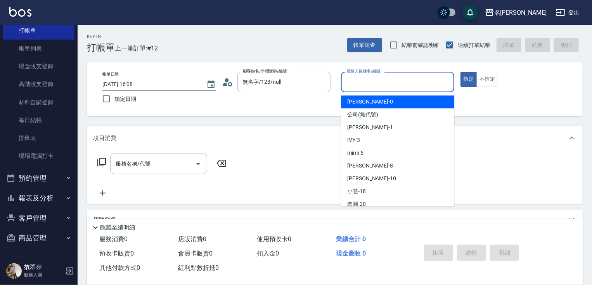
drag, startPoint x: 377, startPoint y: 85, endPoint x: 376, endPoint y: 101, distance: 15.5
click at [377, 86] on input "服務人員姓名/編號" at bounding box center [397, 82] width 106 height 14
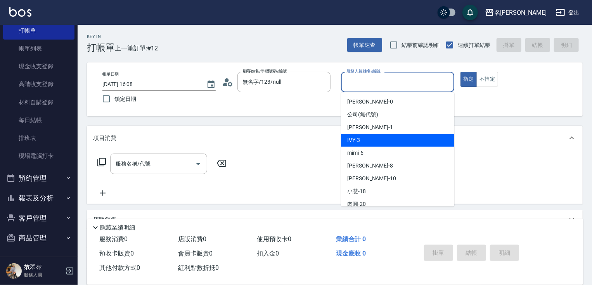
click at [357, 140] on span "IVY -3" at bounding box center [353, 140] width 13 height 8
type input "IVY-3"
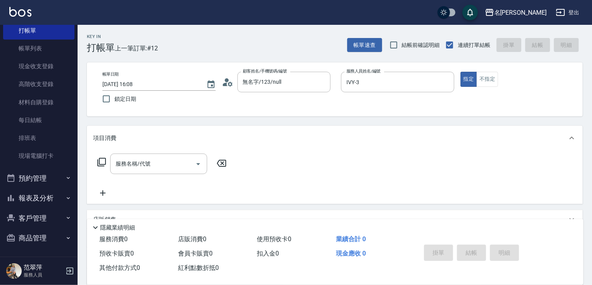
click at [100, 160] on icon at bounding box center [101, 161] width 9 height 9
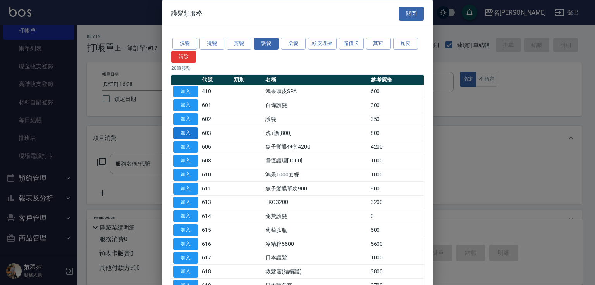
click at [188, 132] on button "加入" at bounding box center [185, 133] width 25 height 12
type input "洗+護[800](603)"
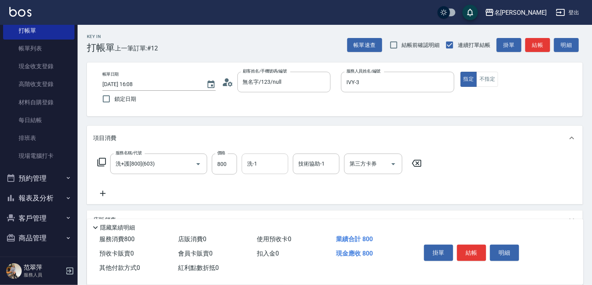
click at [256, 164] on input "洗-1" at bounding box center [265, 164] width 40 height 14
type input "肉圓-20"
click at [97, 194] on icon at bounding box center [102, 193] width 19 height 9
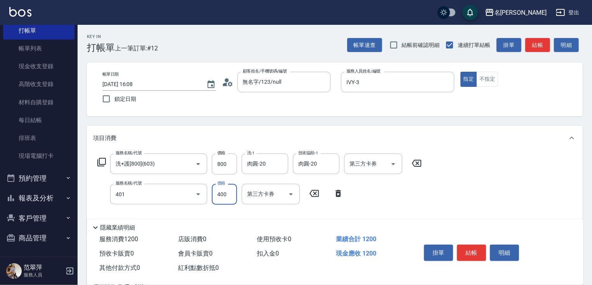
type input "剪髮(400)(401)"
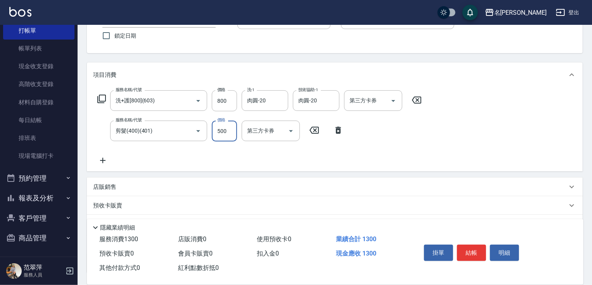
scroll to position [124, 0]
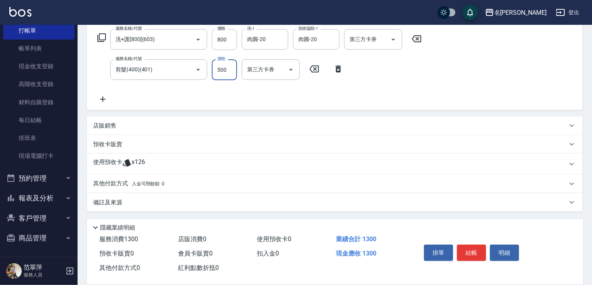
type input "500"
click at [122, 183] on p "其他付款方式 入金可用餘額: 0" at bounding box center [128, 183] width 71 height 9
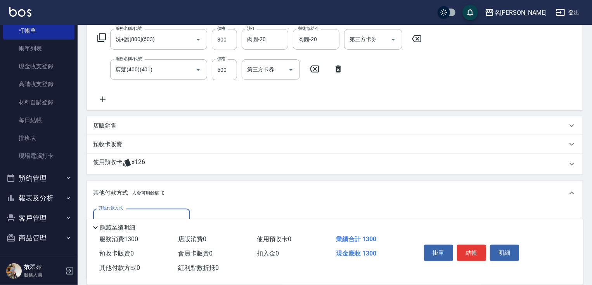
scroll to position [0, 0]
click at [136, 219] on div "隱藏業績明細" at bounding box center [335, 225] width 496 height 13
click at [143, 219] on div "隱藏業績明細" at bounding box center [335, 225] width 496 height 13
click at [149, 211] on div "其他付款方式" at bounding box center [141, 219] width 97 height 21
drag, startPoint x: 142, startPoint y: 251, endPoint x: 159, endPoint y: 244, distance: 18.6
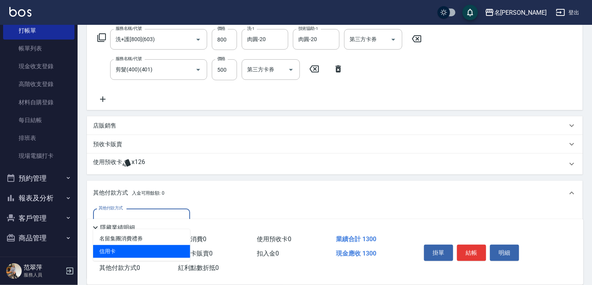
click at [146, 250] on span "信用卡" at bounding box center [141, 251] width 97 height 13
type input "信用卡"
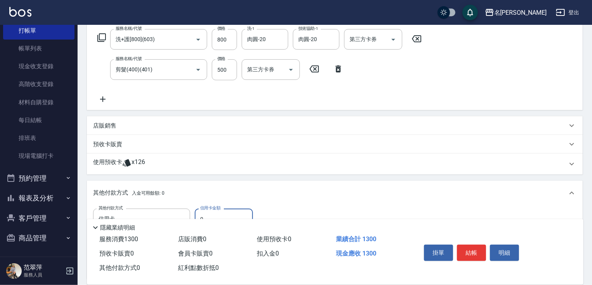
click at [198, 212] on input "0" at bounding box center [224, 219] width 58 height 21
type input "1300"
click at [471, 249] on button "結帳" at bounding box center [471, 253] width 29 height 16
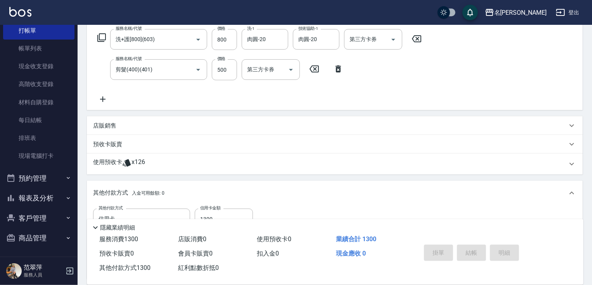
type input "[DATE] 16:09"
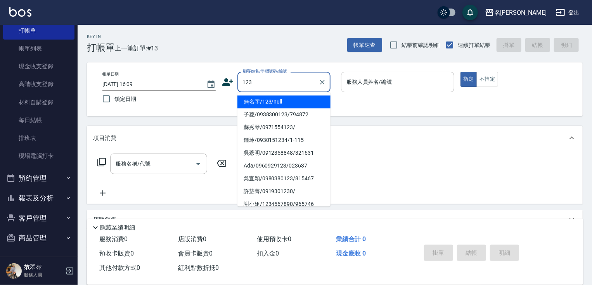
click at [282, 104] on li "無名字/123/null" at bounding box center [283, 101] width 93 height 13
type input "無名字/123/null"
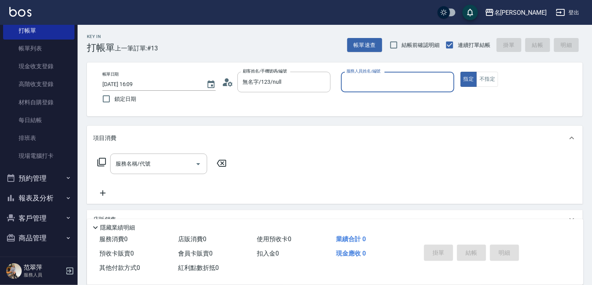
drag, startPoint x: 364, startPoint y: 75, endPoint x: 366, endPoint y: 86, distance: 11.4
click at [364, 75] on input "服務人員姓名/編號" at bounding box center [397, 82] width 106 height 14
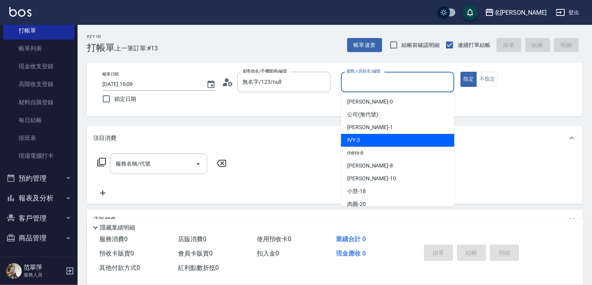
click at [367, 138] on div "IVY -3" at bounding box center [397, 140] width 113 height 13
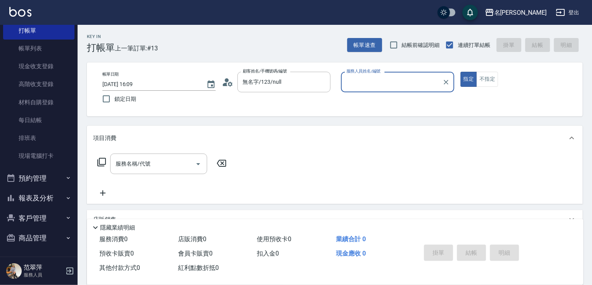
type input "IVY-3"
click at [165, 161] on input "服務名稱/代號" at bounding box center [153, 164] width 78 height 14
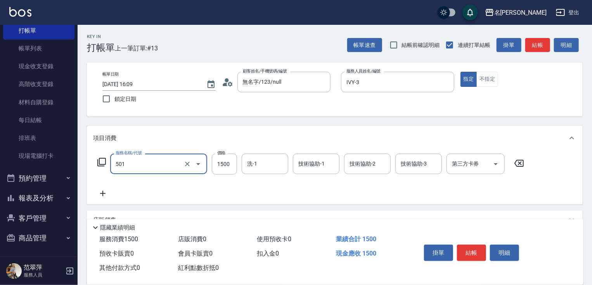
type input "染髮(1500)(501)"
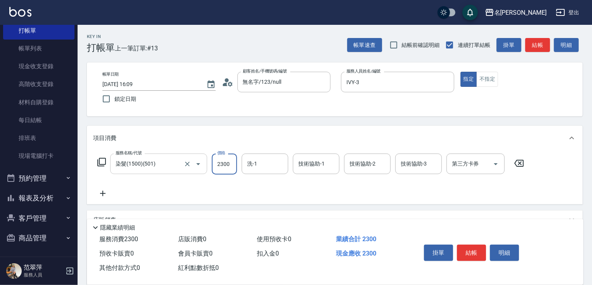
type input "2300"
type input "IVY-3"
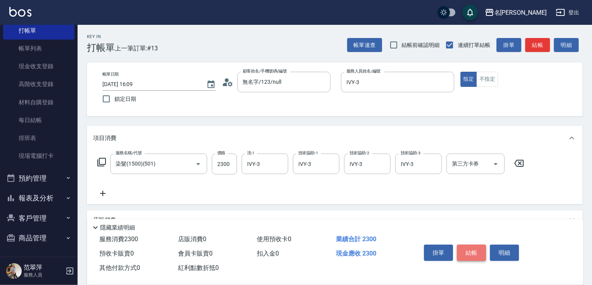
click at [470, 250] on button "結帳" at bounding box center [471, 253] width 29 height 16
